Goal: Check status: Check status

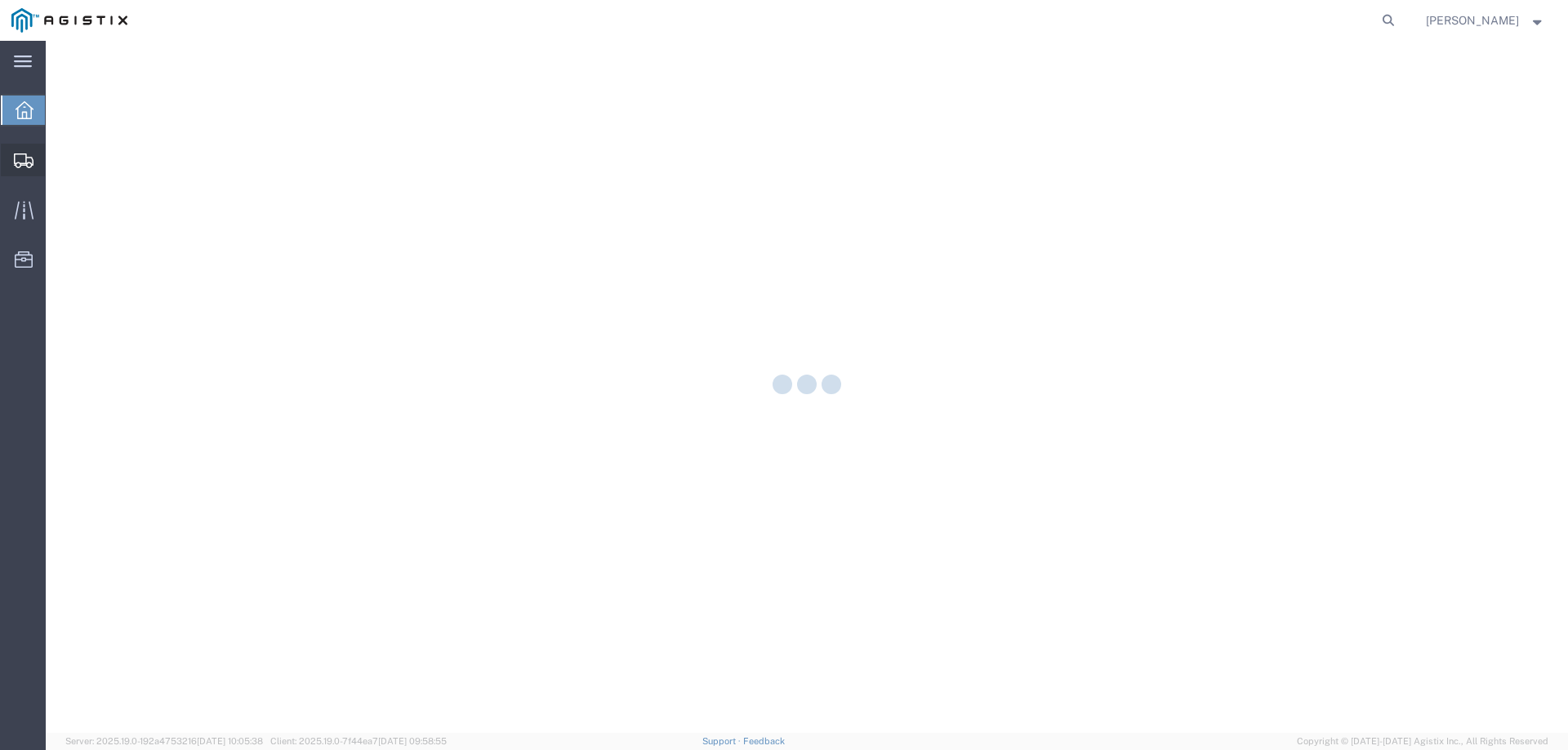
click at [25, 153] on icon at bounding box center [24, 161] width 20 height 15
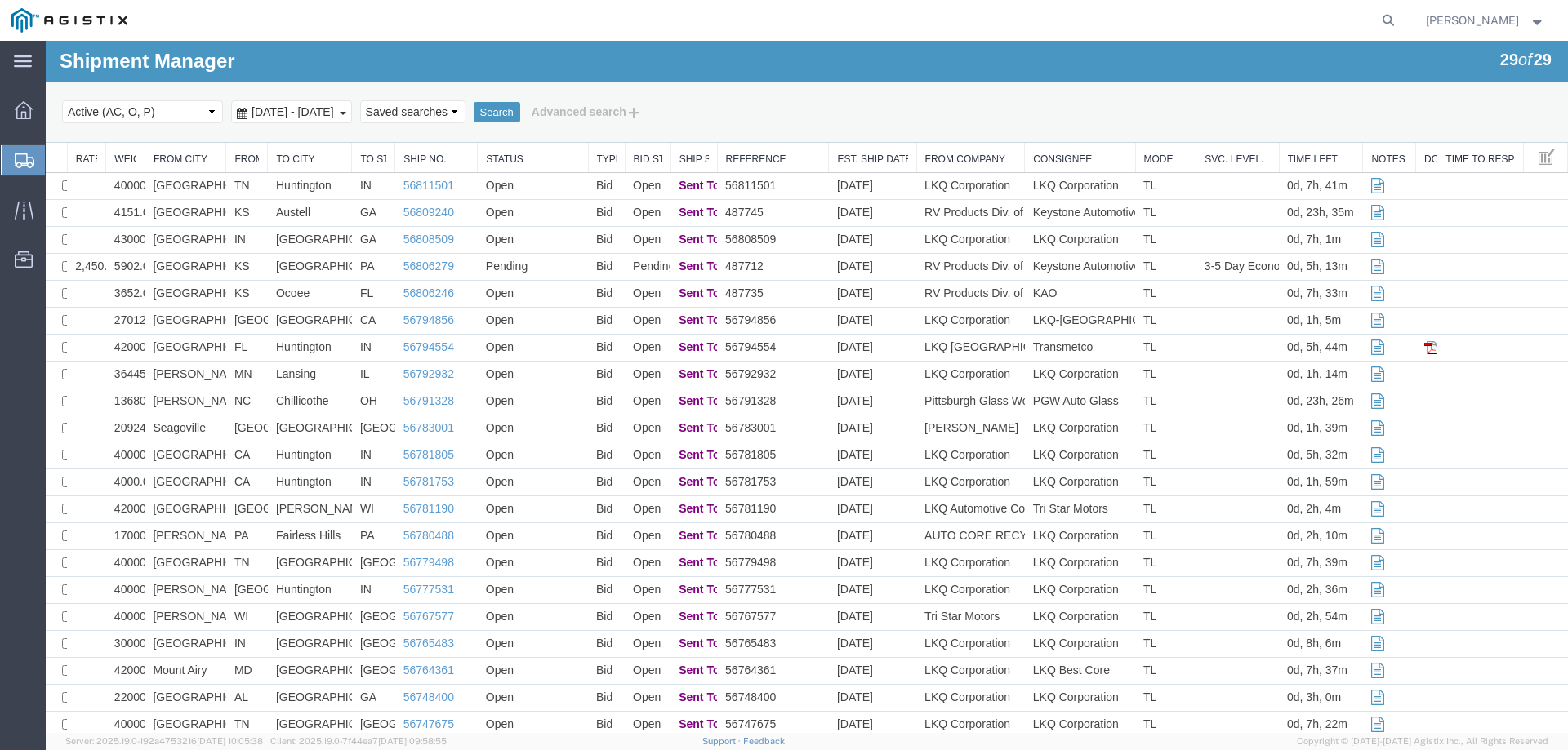
click at [835, 116] on div "Select status Active (AC, O, P) All Approved Awaiting Confirmation (AC) Booked …" at bounding box center [806, 112] width 1489 height 28
click at [12, 156] on div at bounding box center [24, 160] width 46 height 30
click at [23, 201] on icon at bounding box center [24, 210] width 19 height 19
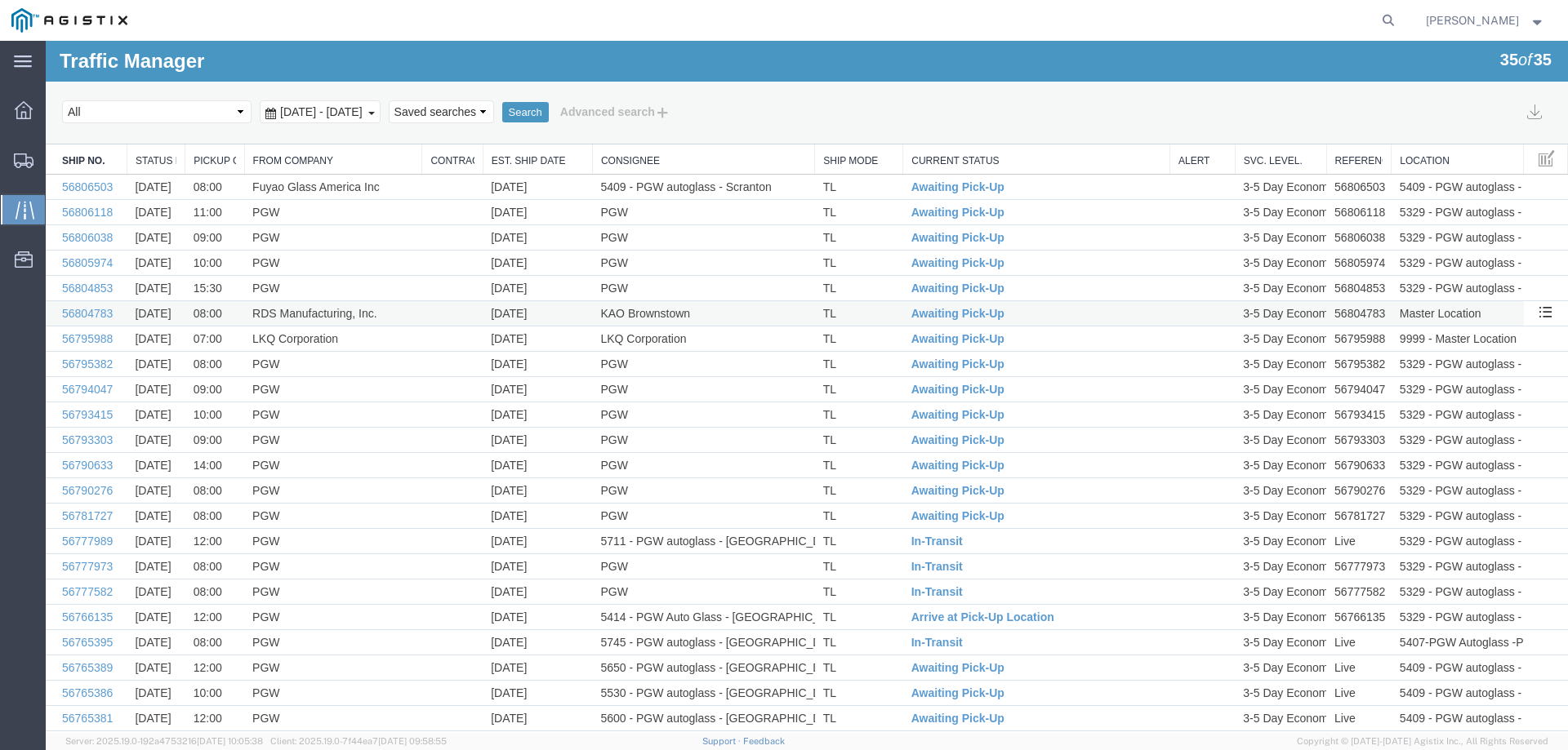
click at [398, 314] on td "RDS Manufacturing, Inc." at bounding box center [333, 314] width 178 height 26
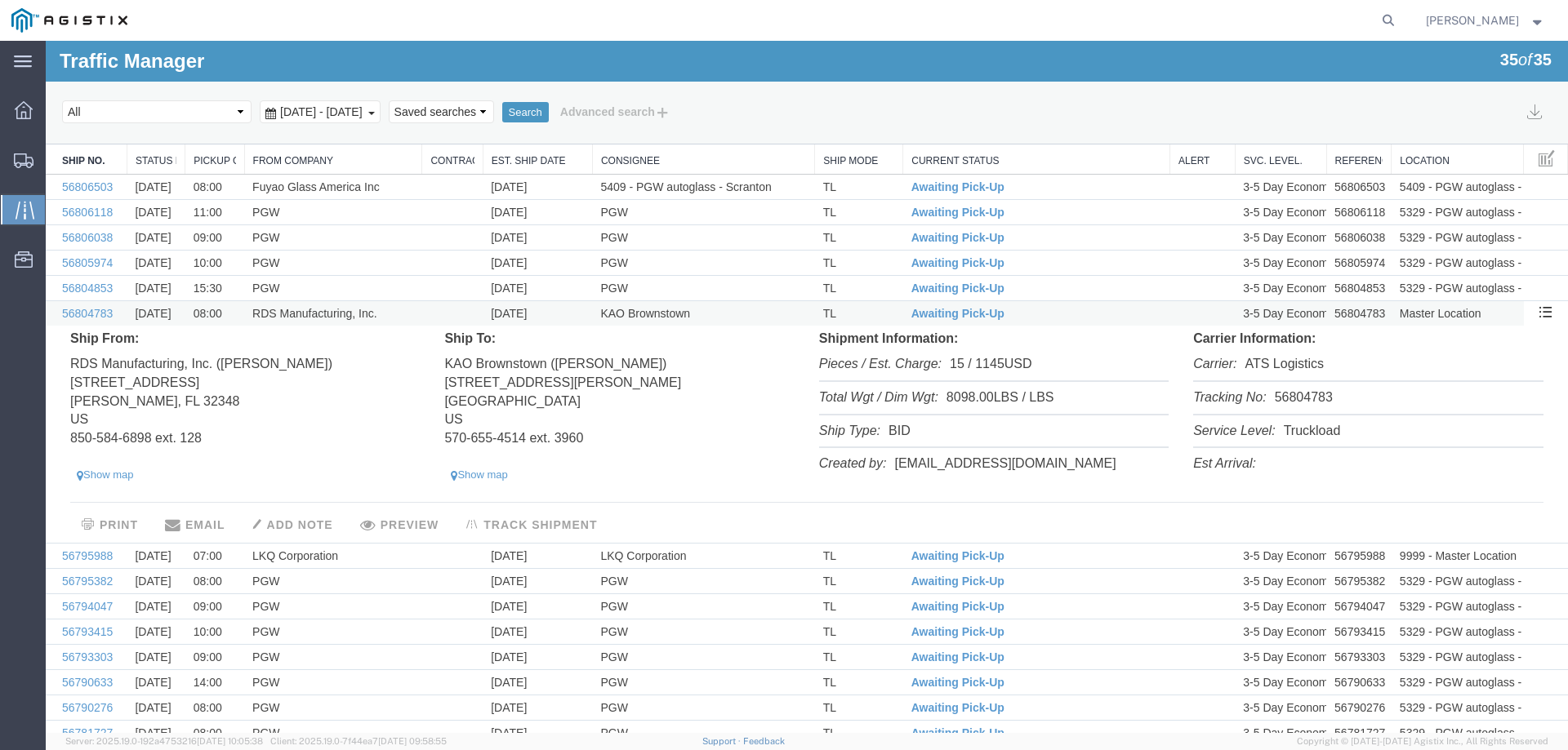
click at [417, 310] on td "RDS Manufacturing, Inc." at bounding box center [333, 314] width 178 height 26
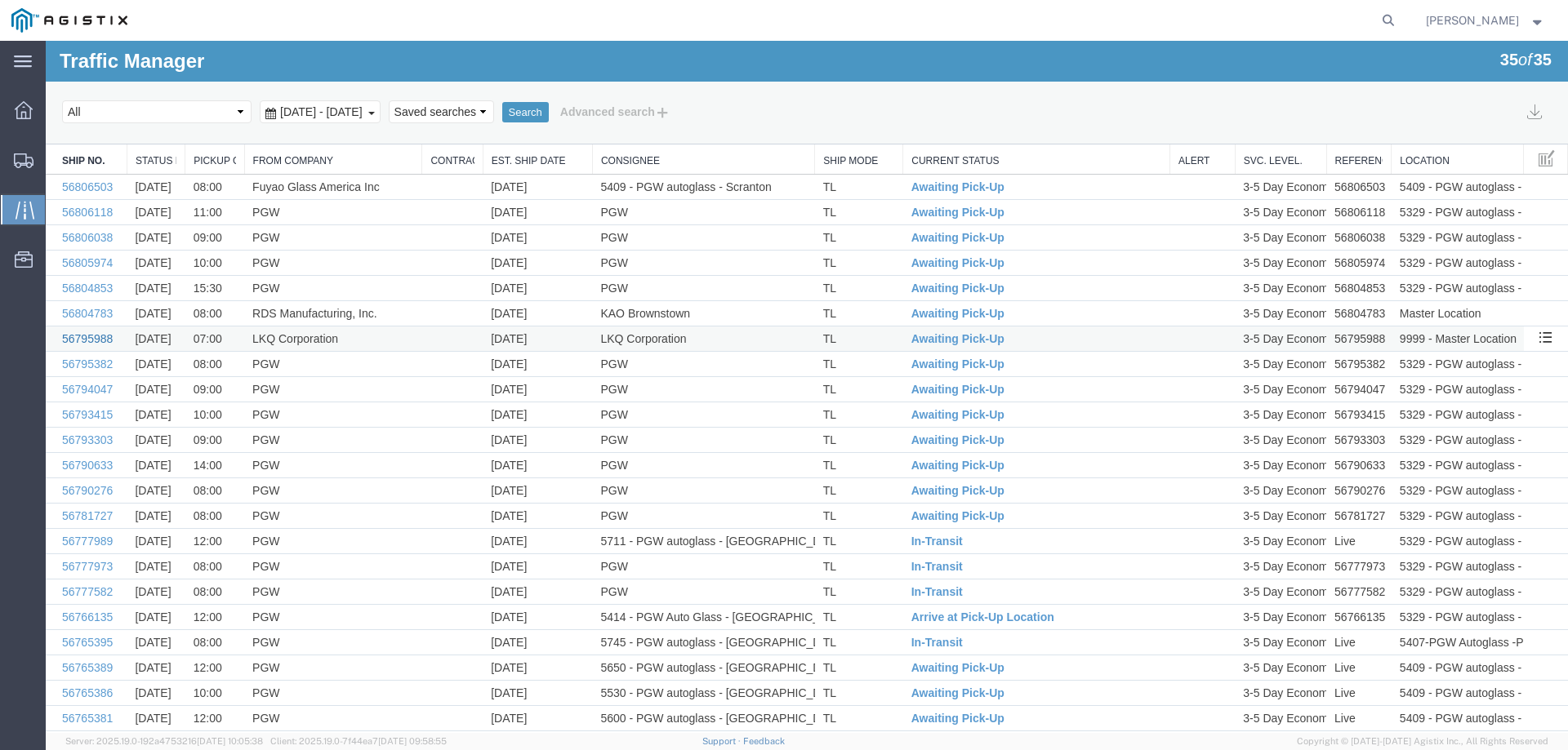
click at [74, 338] on link "56795988" at bounding box center [86, 339] width 50 height 13
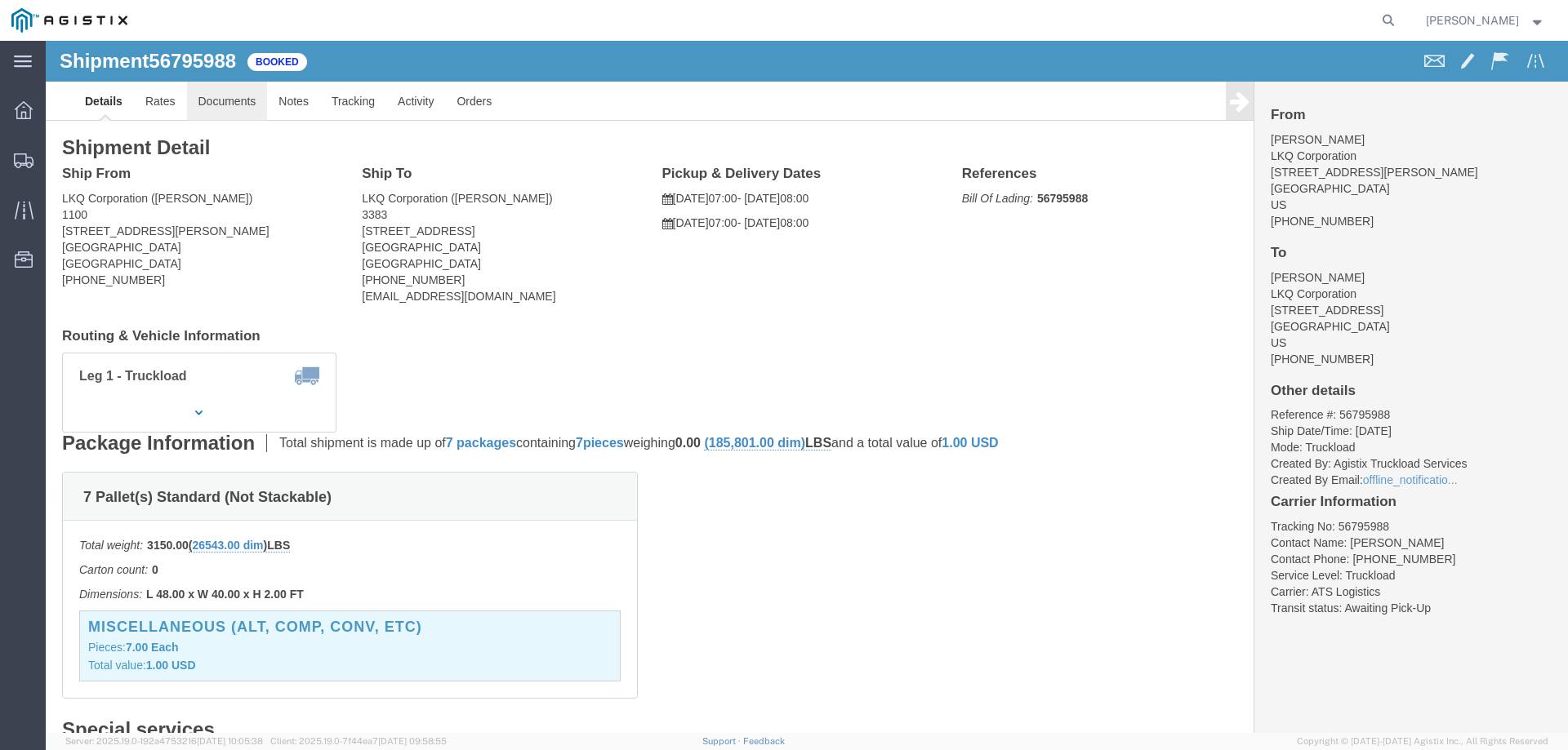
click link "Documents"
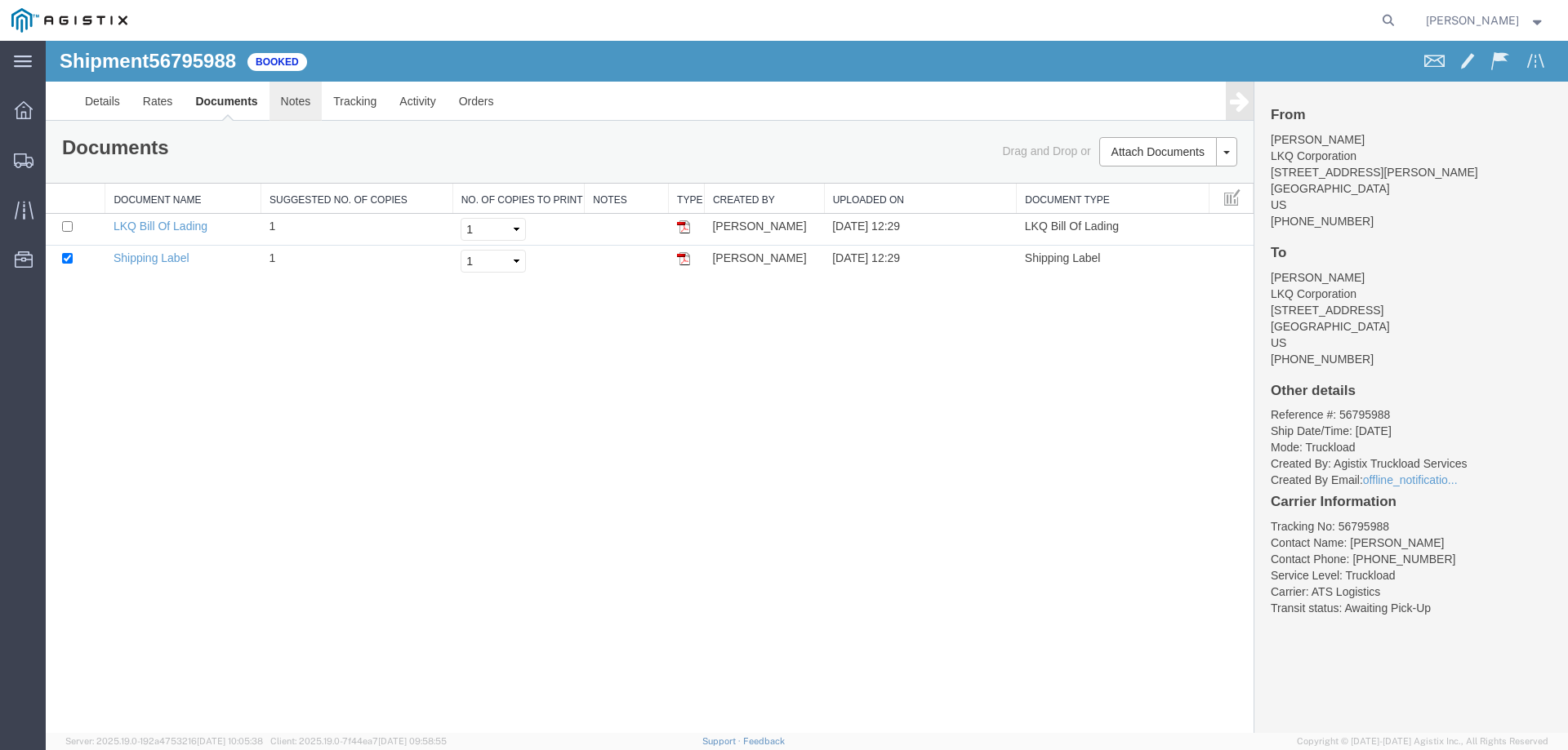
click at [297, 103] on link "Notes" at bounding box center [296, 101] width 53 height 40
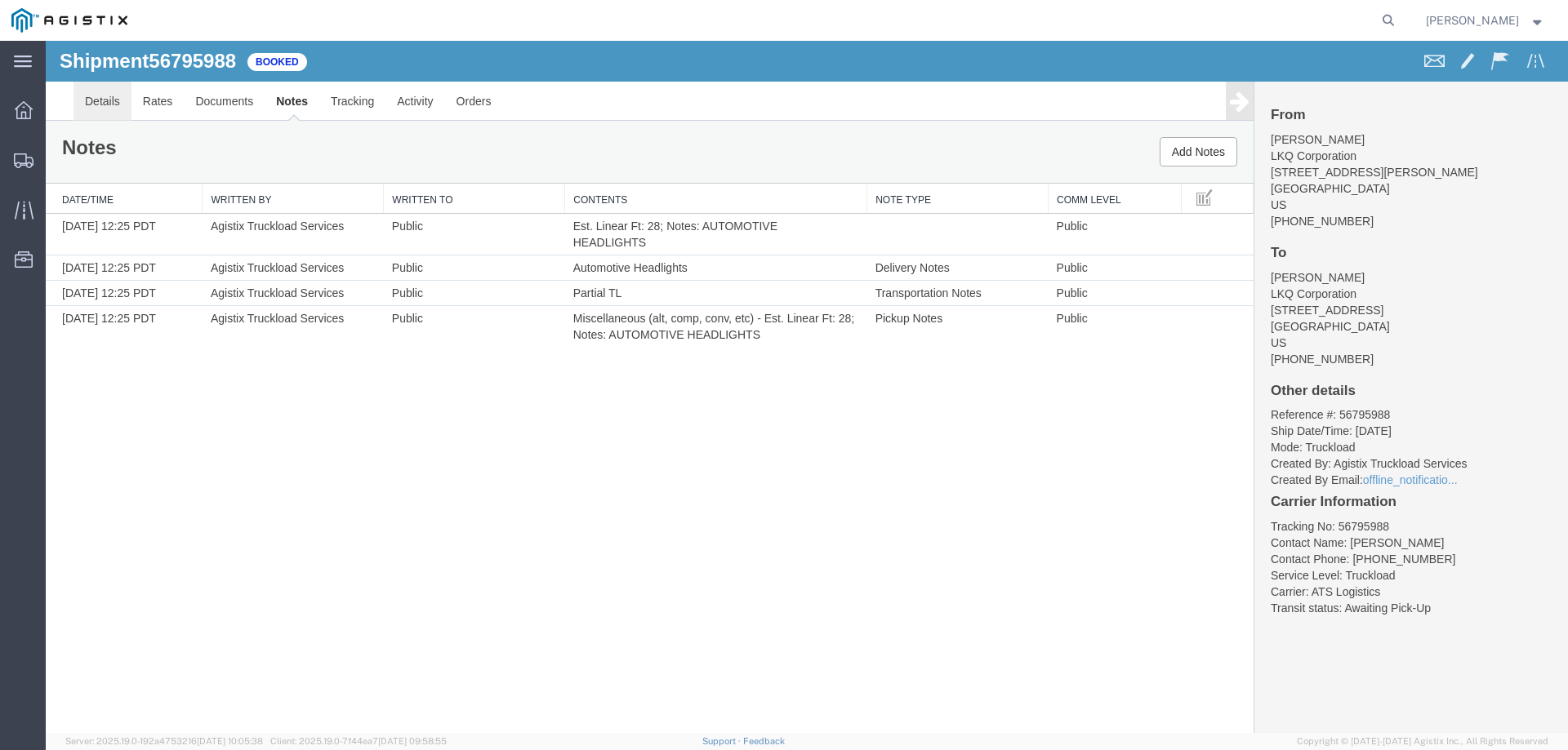
click at [105, 94] on link "Details" at bounding box center [102, 101] width 58 height 40
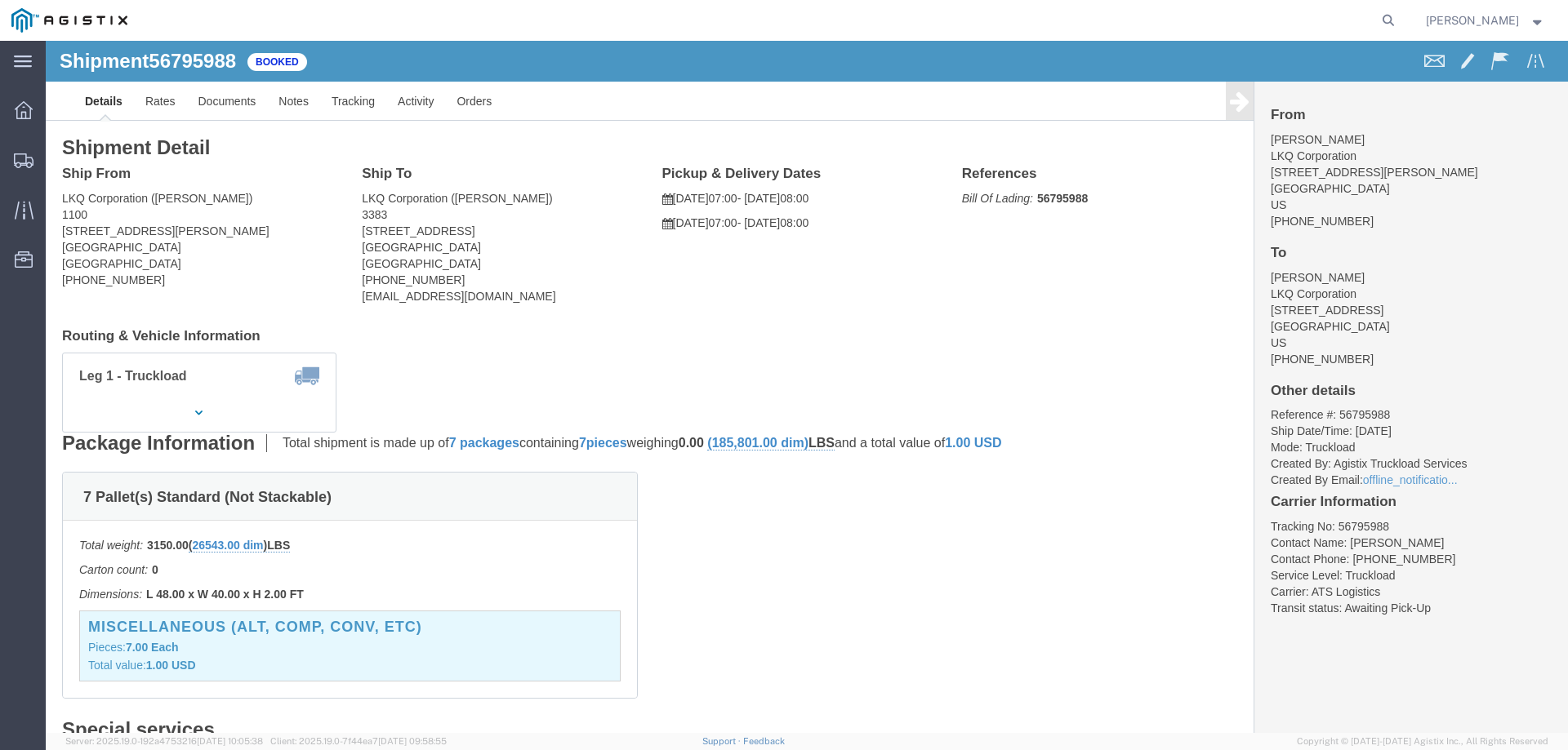
click div "Leg 1 - Truckload Vehicle 1: Standard Dry Van (53 Feet) Number of trucks: 1"
click at [24, 153] on icon at bounding box center [24, 161] width 20 height 15
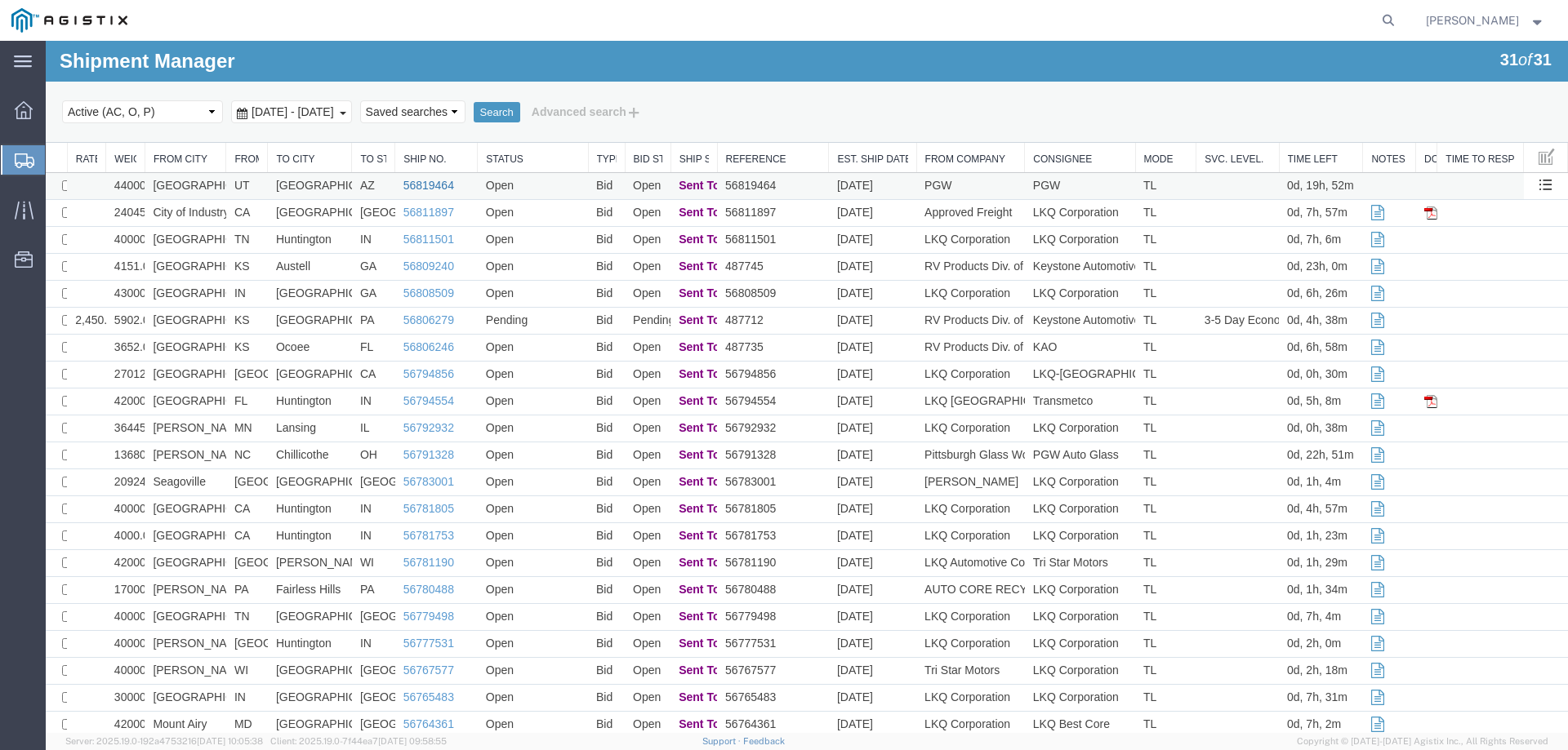
click at [436, 180] on link "56819464" at bounding box center [428, 185] width 50 height 13
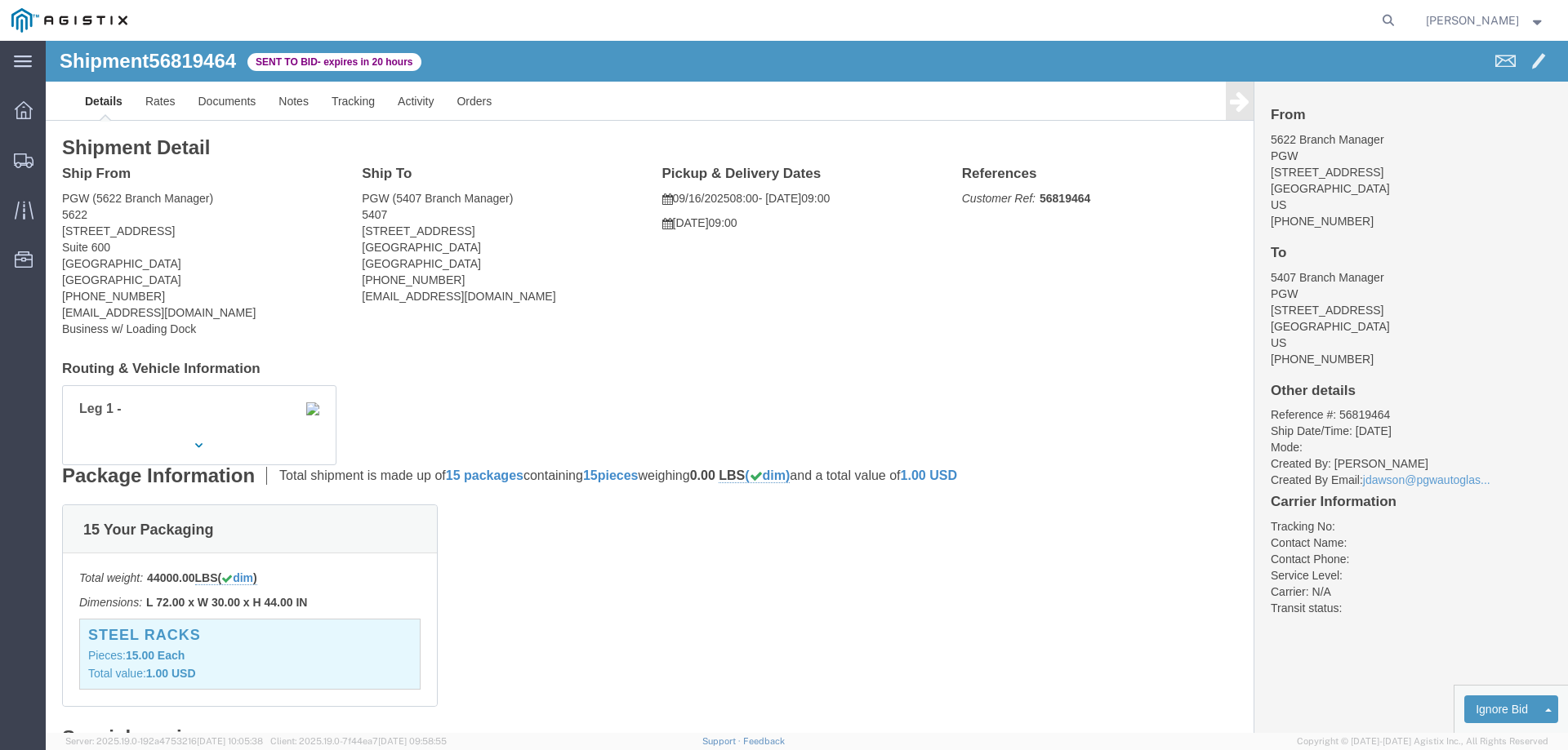
click b "56819464"
copy b "56819464"
click at [12, 150] on div at bounding box center [24, 160] width 46 height 33
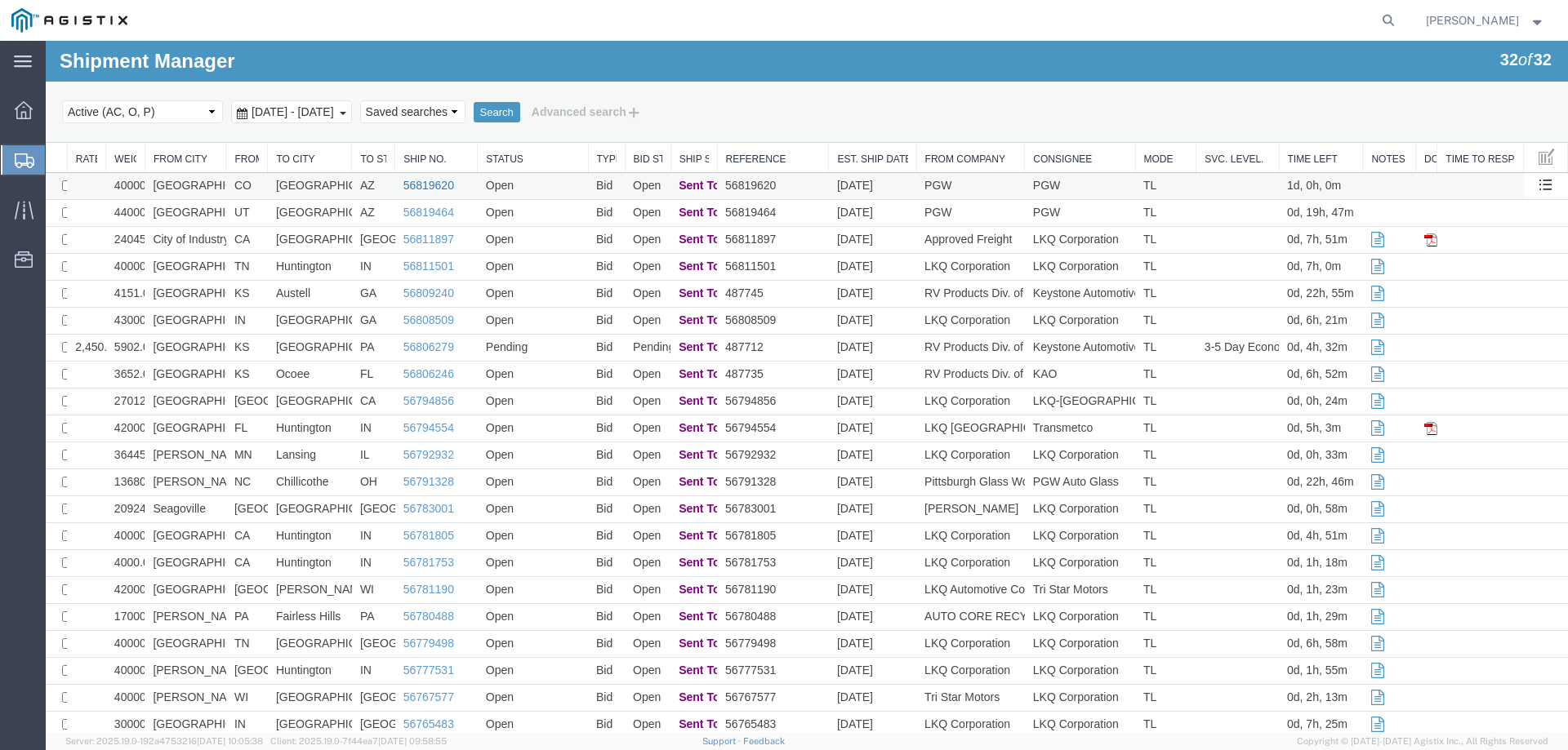
click at [421, 183] on link "56819620" at bounding box center [428, 185] width 50 height 13
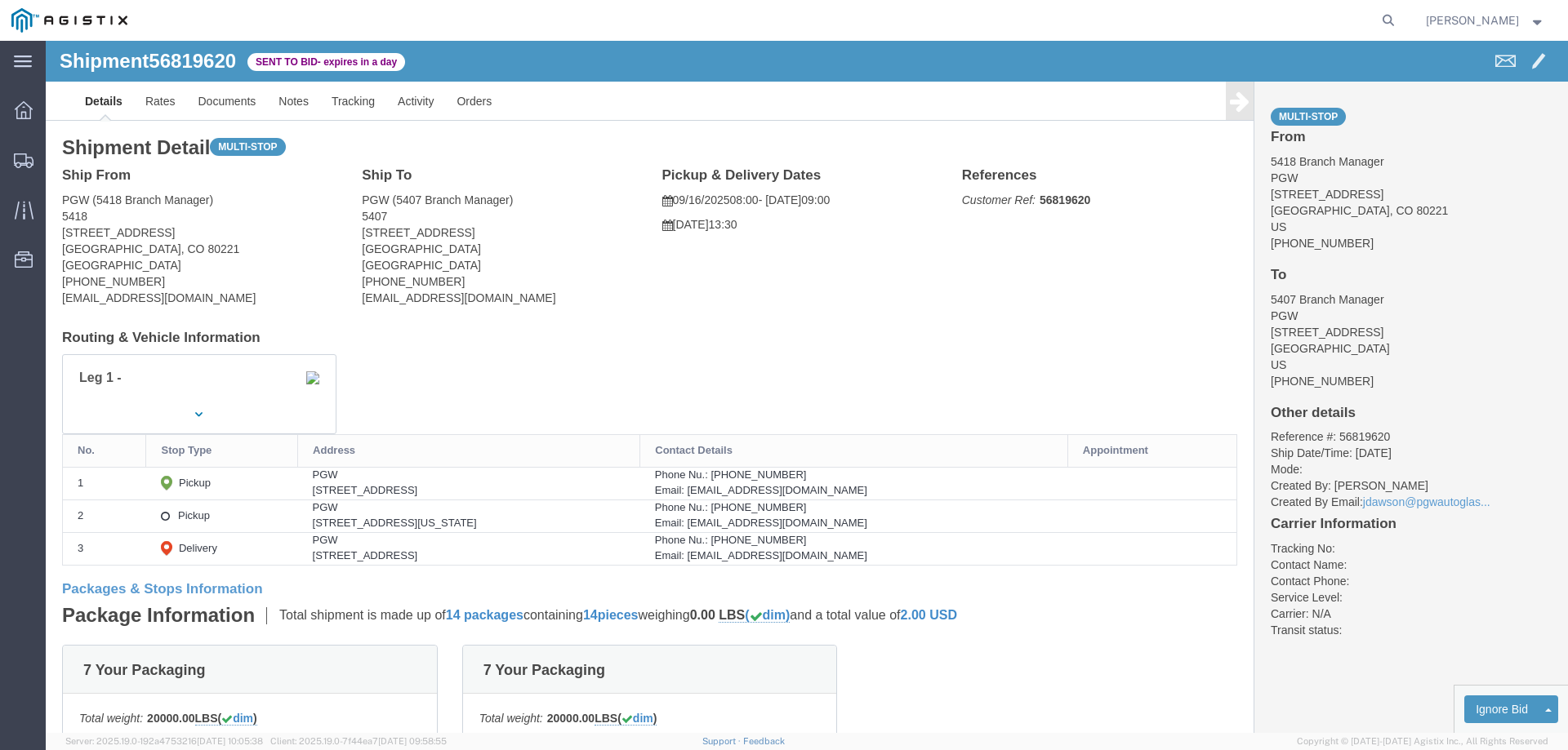
click b "56819620"
copy b "56819620"
click at [14, 162] on icon at bounding box center [24, 161] width 20 height 15
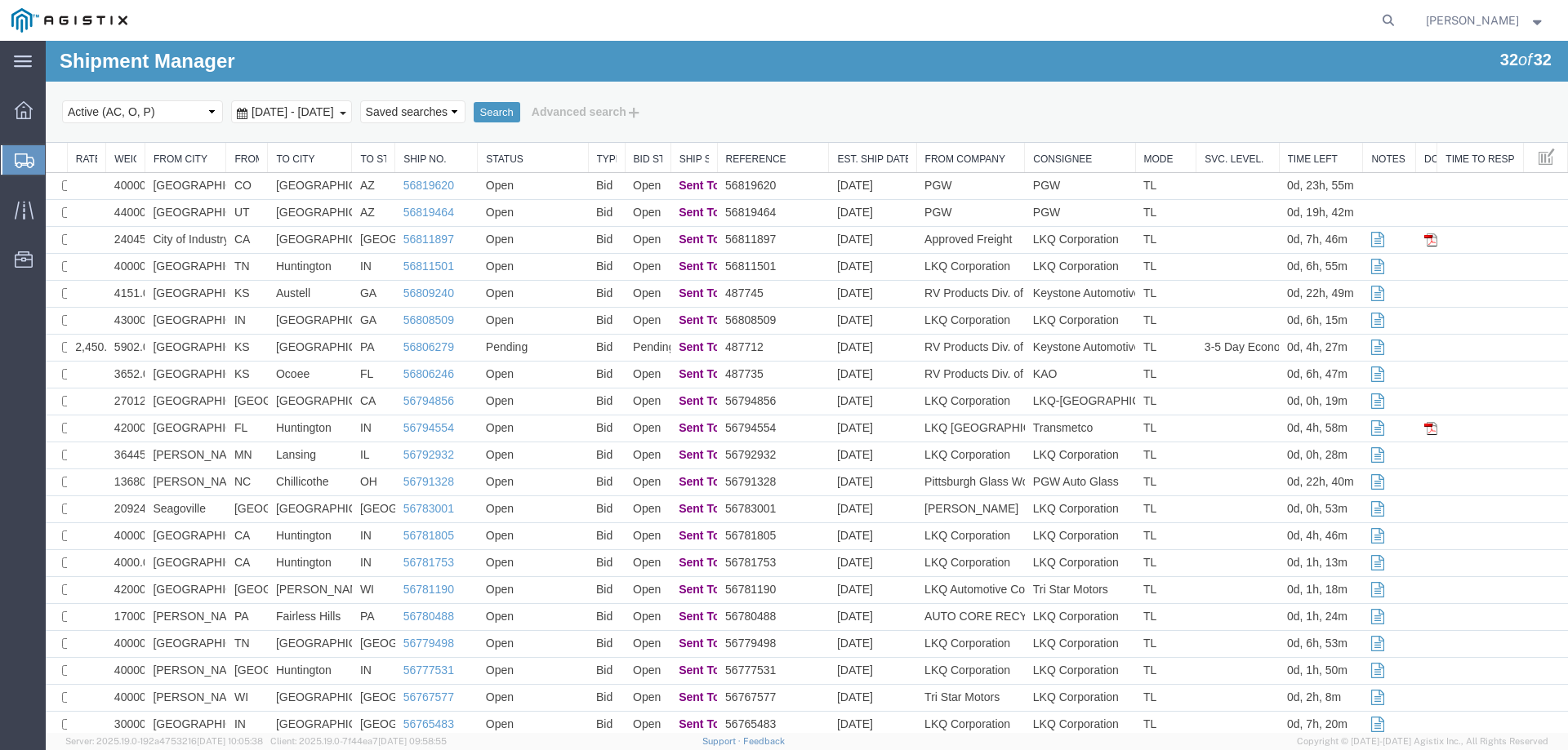
drag, startPoint x: 859, startPoint y: 102, endPoint x: 824, endPoint y: 109, distance: 35.7
click at [859, 102] on div "Select status Active (AC, O, P) All Approved Awaiting Confirmation (AC) Booked …" at bounding box center [806, 112] width 1489 height 28
click at [22, 165] on icon at bounding box center [25, 161] width 20 height 15
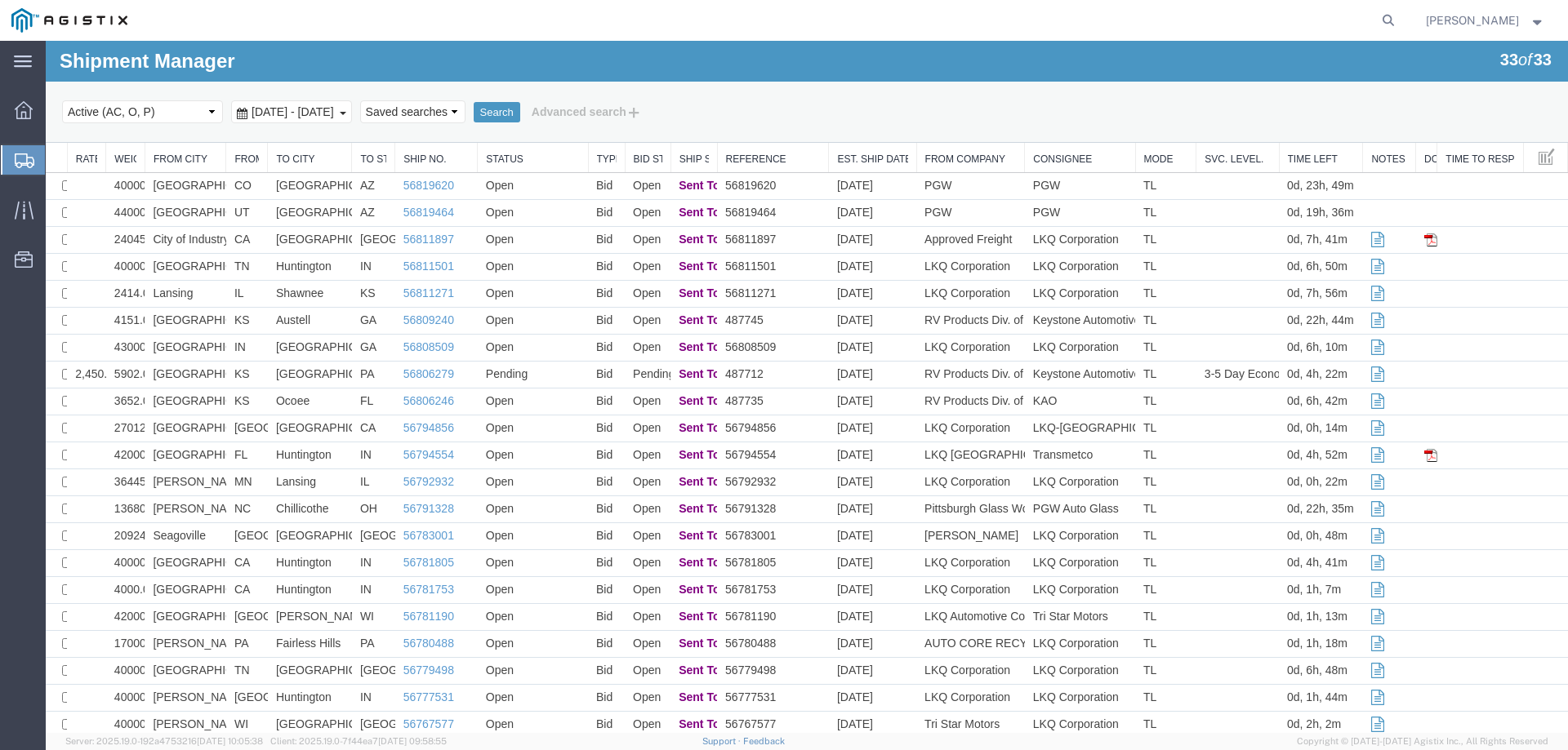
click at [12, 150] on div at bounding box center [24, 160] width 46 height 30
click at [1399, 21] on icon at bounding box center [1388, 21] width 23 height 23
click at [1113, 17] on input "search" at bounding box center [1128, 21] width 497 height 40
paste input "56795988"
type input "56795988"
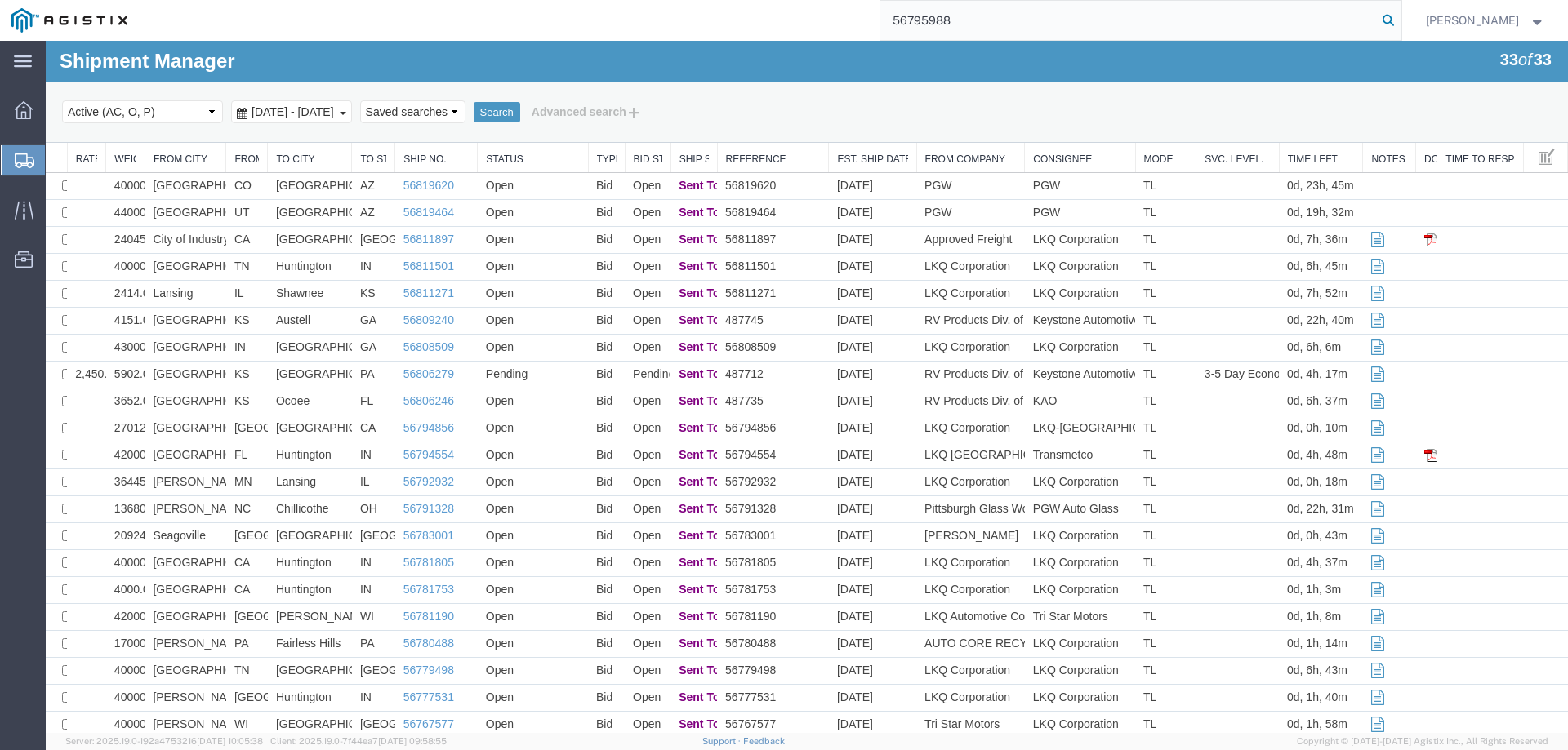
click at [1399, 23] on icon at bounding box center [1388, 21] width 23 height 23
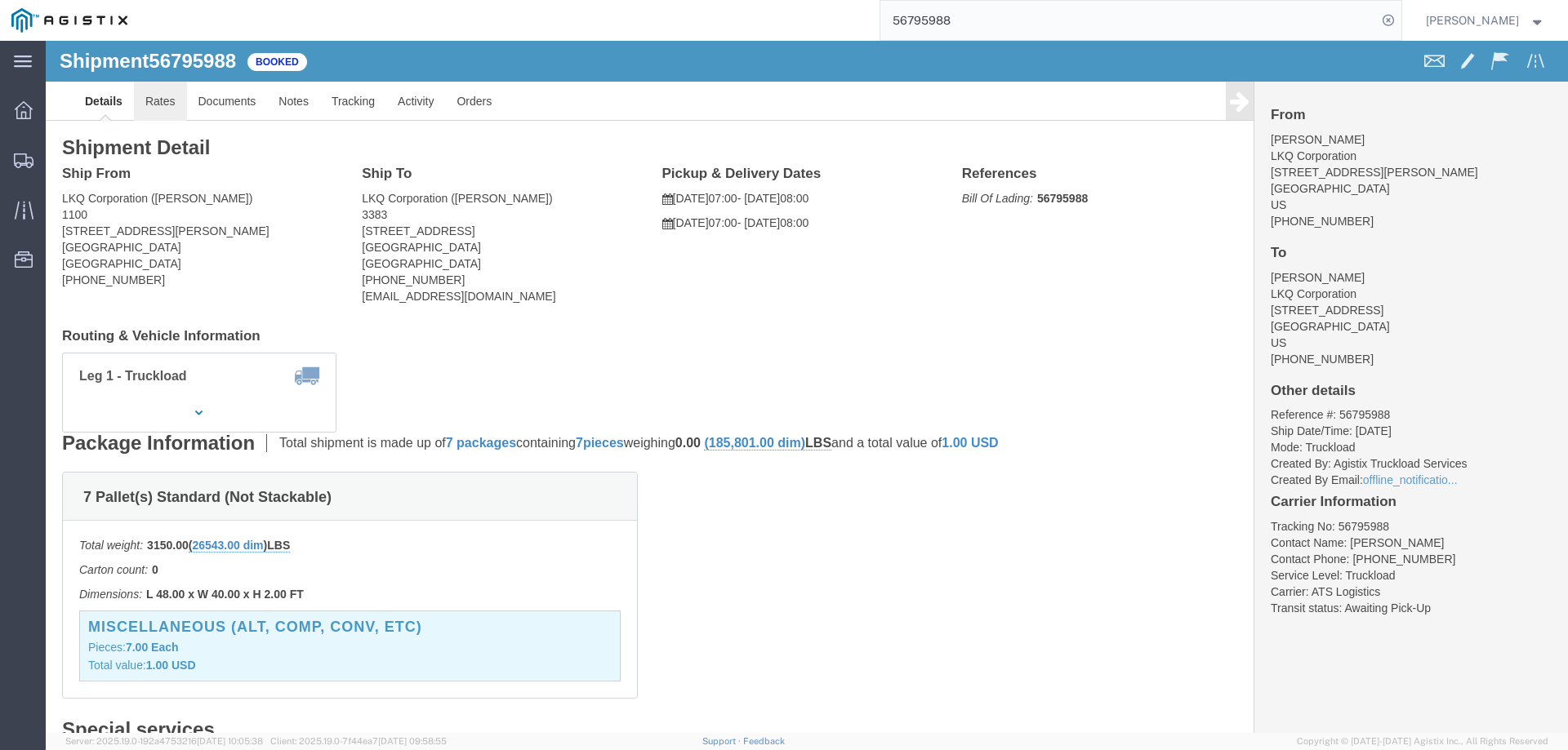
click link "Rates"
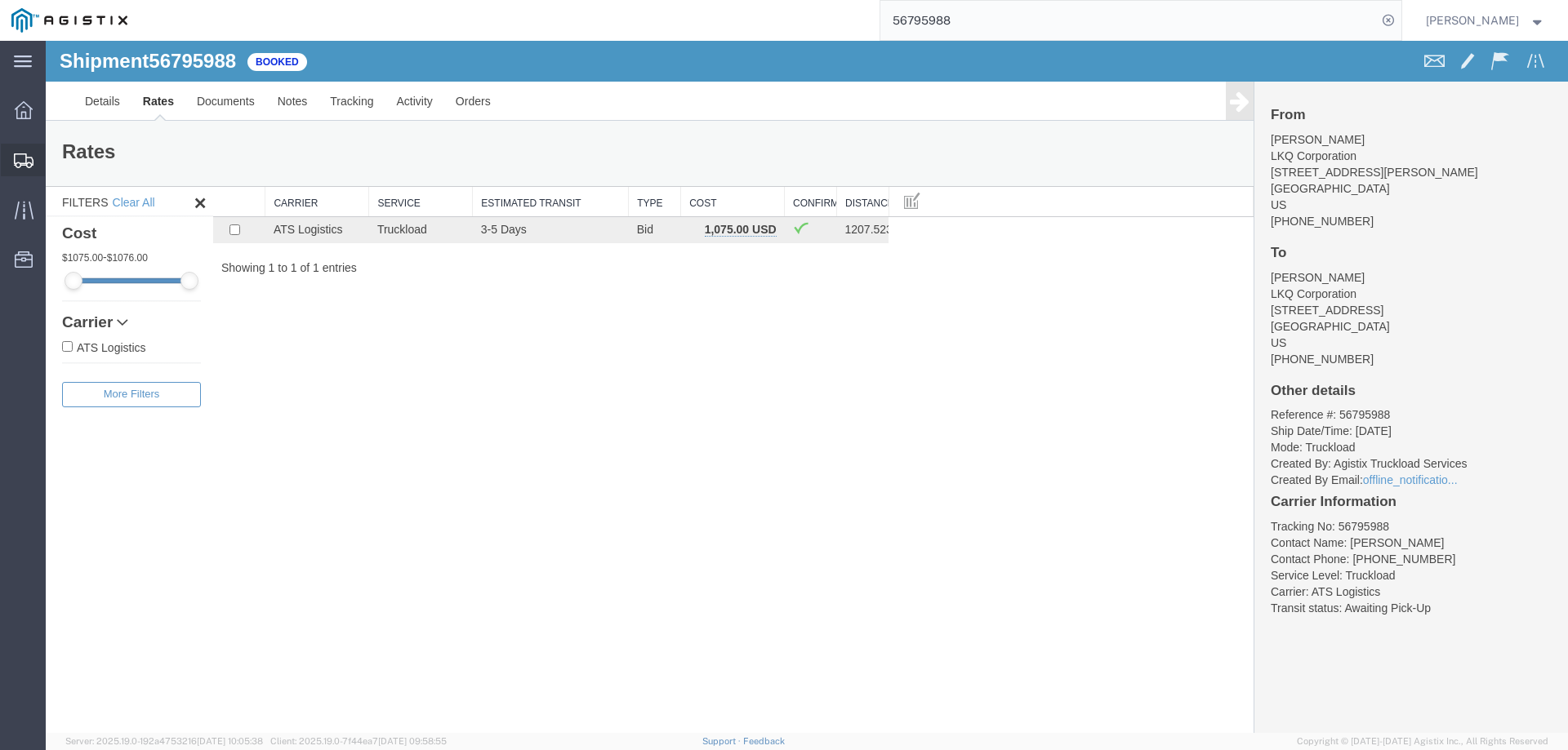
click at [12, 165] on div at bounding box center [24, 160] width 46 height 33
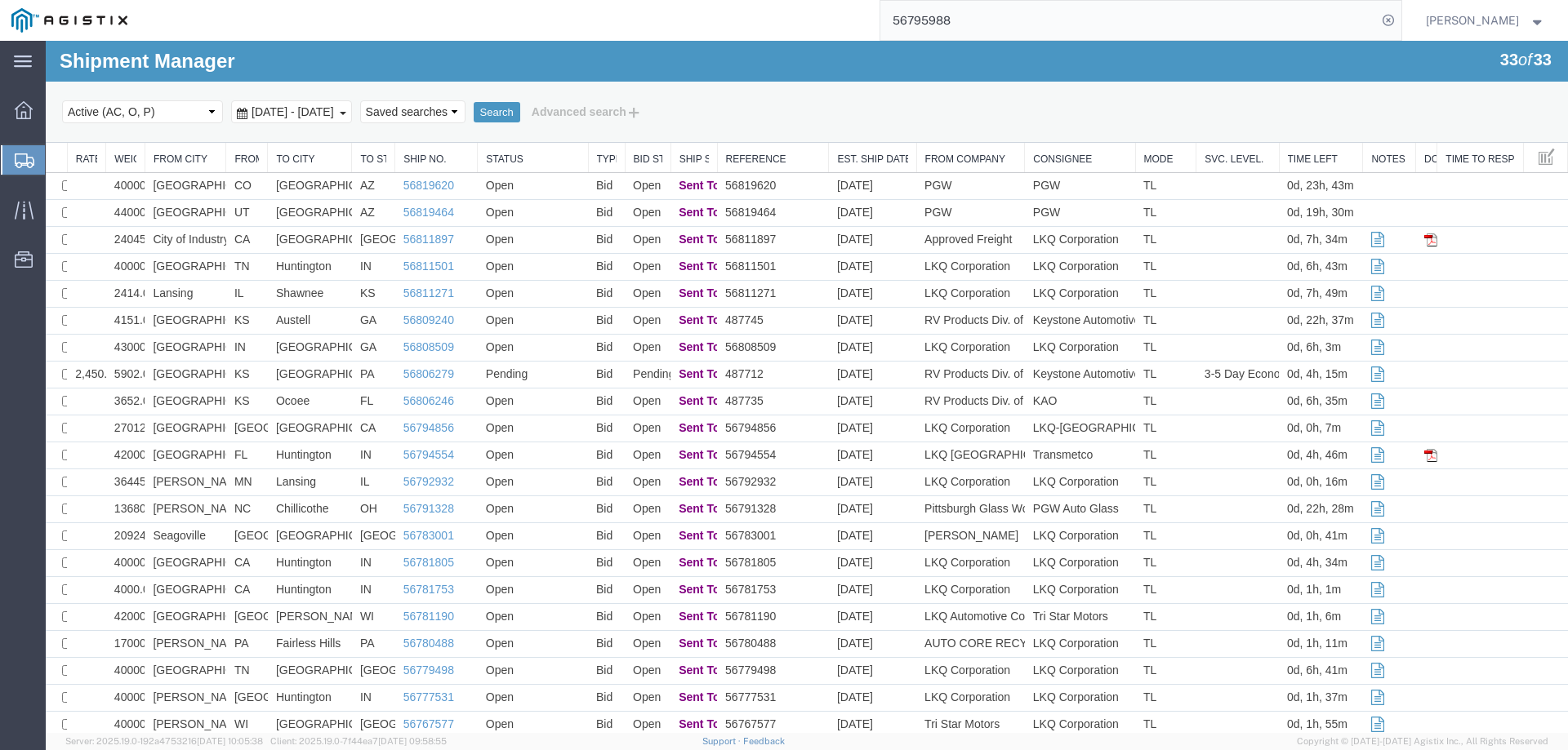
drag, startPoint x: 1025, startPoint y: 109, endPoint x: 1012, endPoint y: 109, distance: 13.0
click at [1025, 109] on div "Select status Active (AC, O, P) All Approved Awaiting Confirmation (AC) Booked …" at bounding box center [806, 112] width 1489 height 28
click at [18, 156] on icon at bounding box center [25, 161] width 20 height 15
drag, startPoint x: 0, startPoint y: 94, endPoint x: 7, endPoint y: 158, distance: 64.4
click at [7, 158] on div at bounding box center [24, 160] width 46 height 30
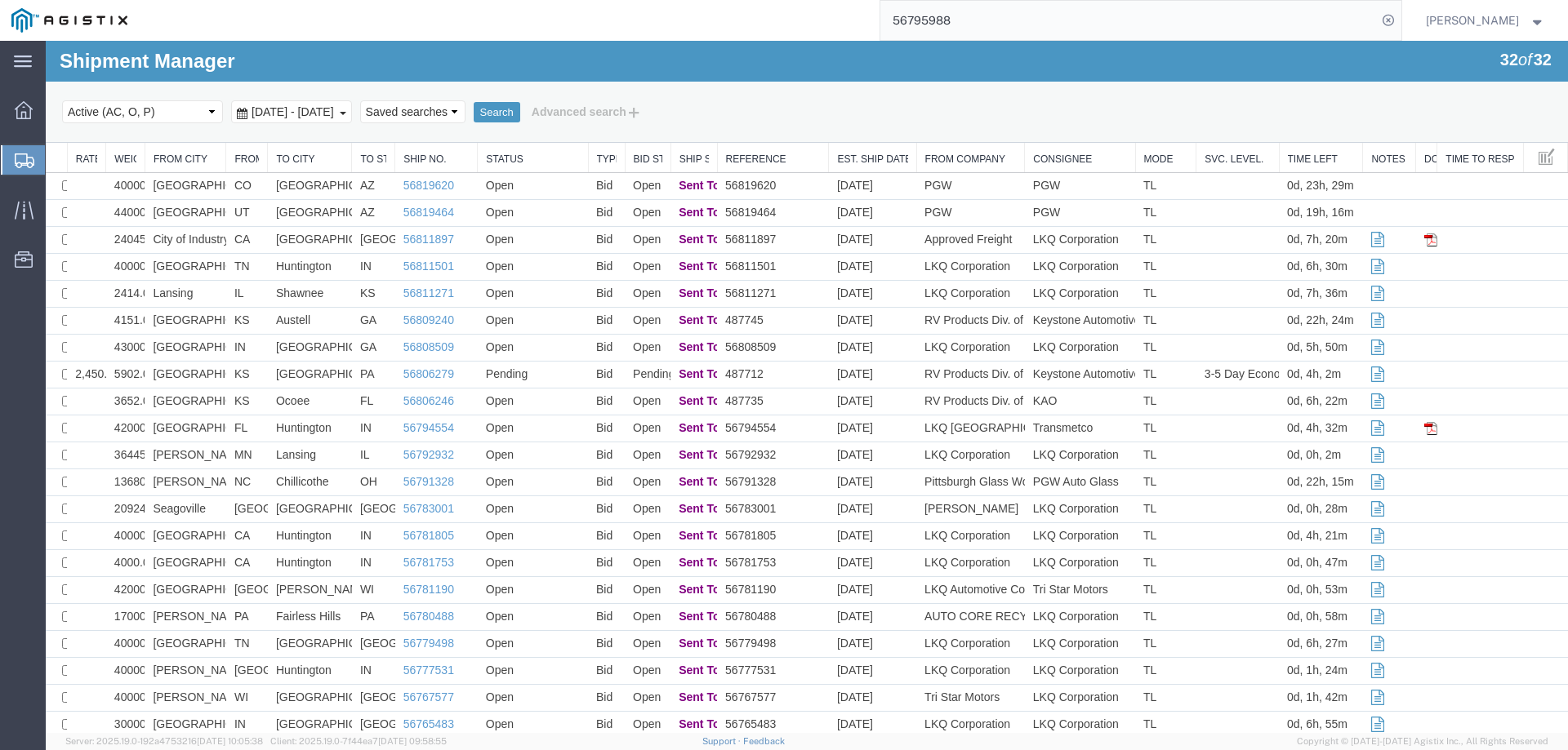
click at [13, 158] on div at bounding box center [24, 160] width 46 height 30
click at [15, 154] on icon at bounding box center [25, 161] width 20 height 15
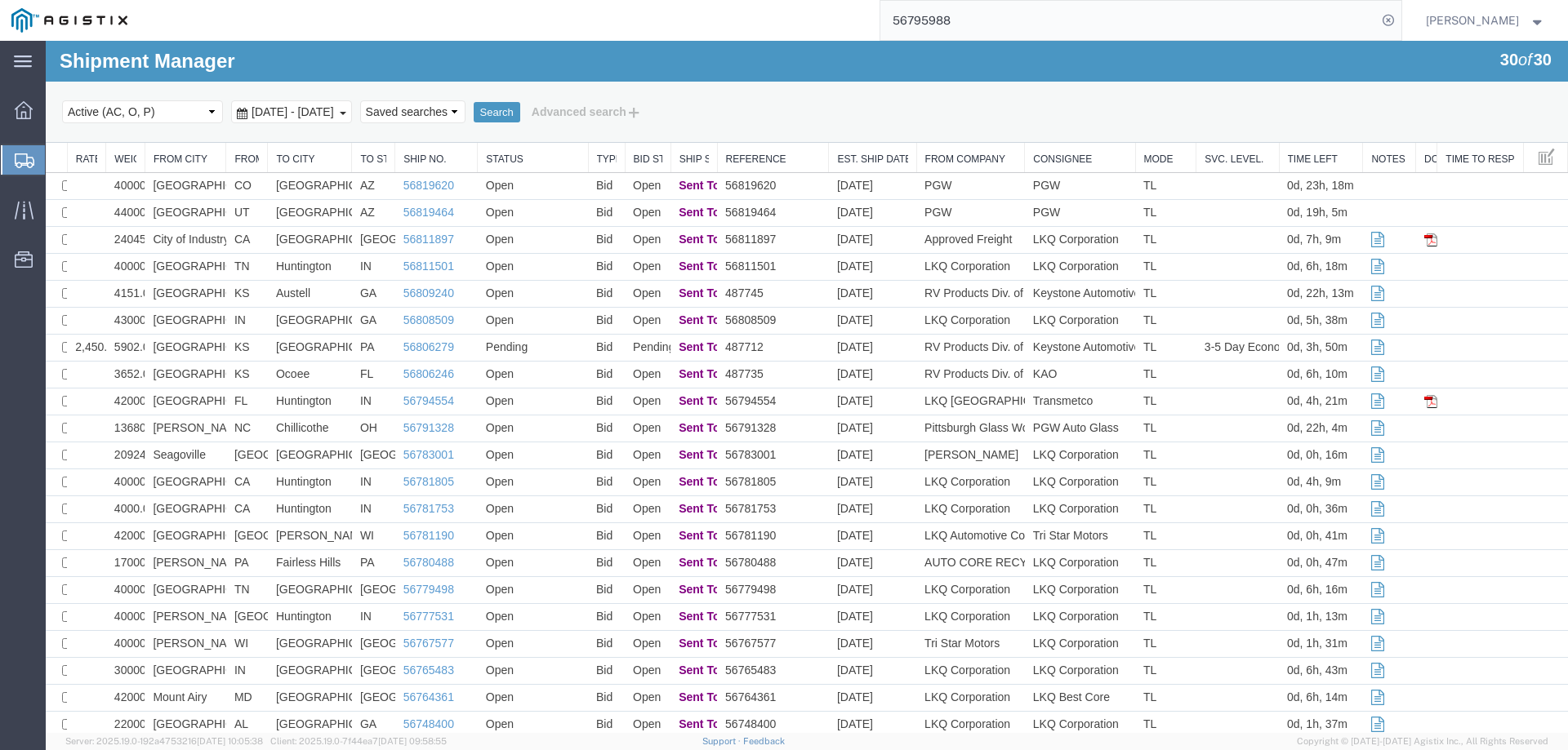
click at [12, 158] on div at bounding box center [24, 160] width 46 height 30
